Goal: Navigation & Orientation: Find specific page/section

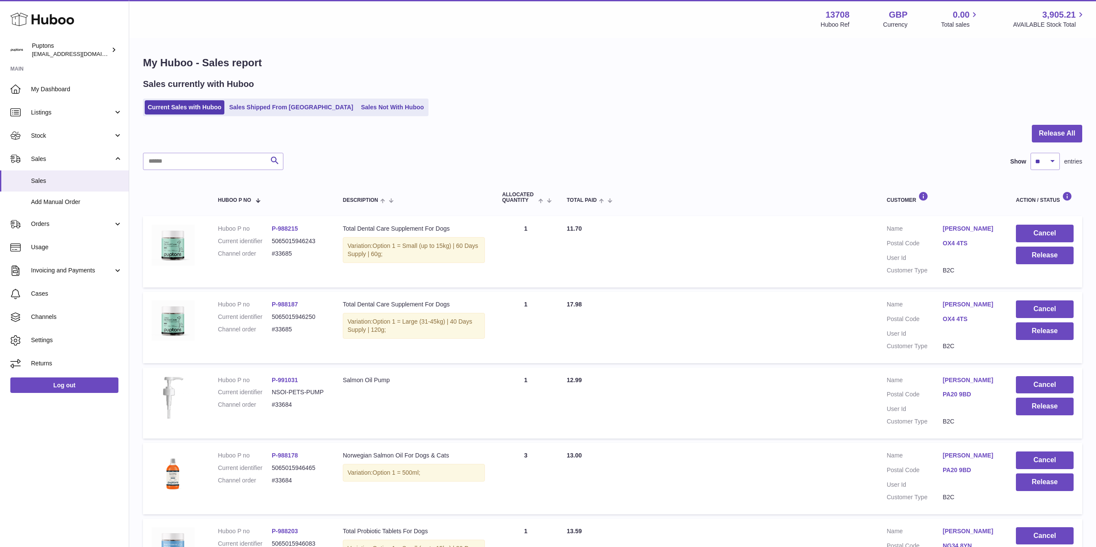
click at [200, 1] on div "Menu Huboo 13708 Huboo Ref GBP Currency 0.00 Total sales 3,905.21 AVAILABLE Sto…" at bounding box center [612, 19] width 967 height 38
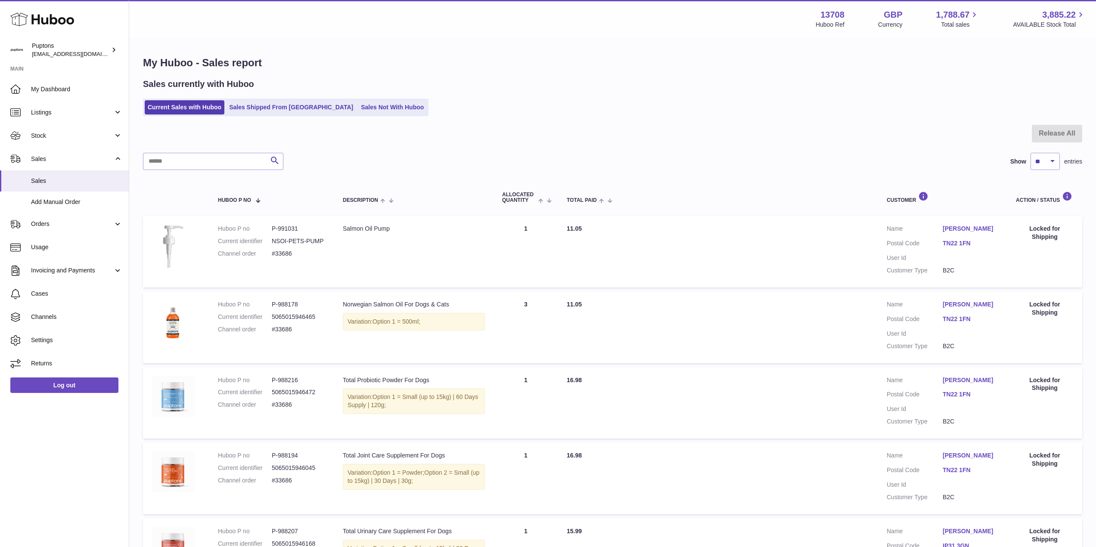
click at [58, 86] on span "My Dashboard" at bounding box center [76, 89] width 91 height 8
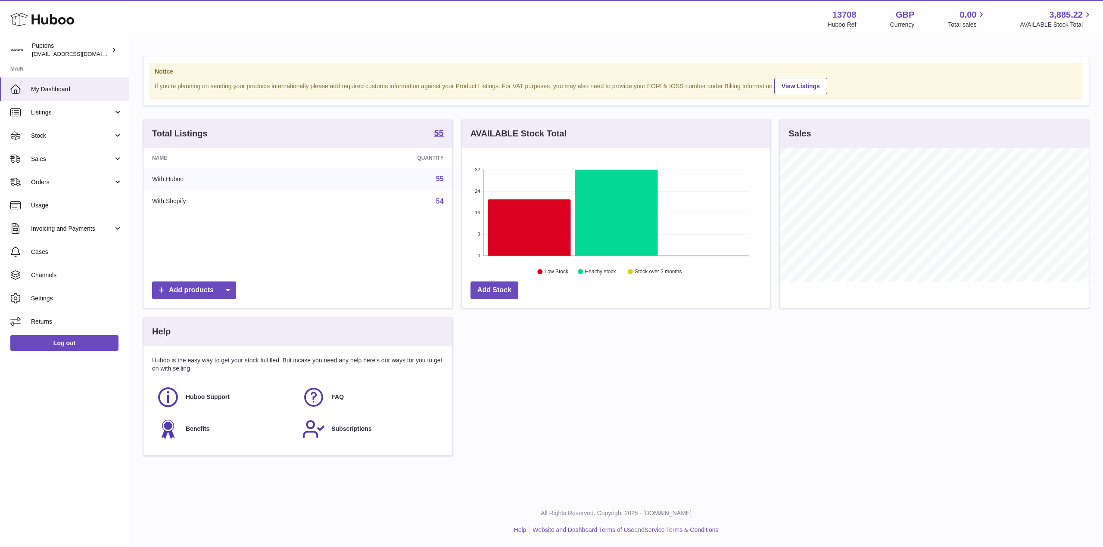
scroll to position [134, 308]
